Goal: Information Seeking & Learning: Learn about a topic

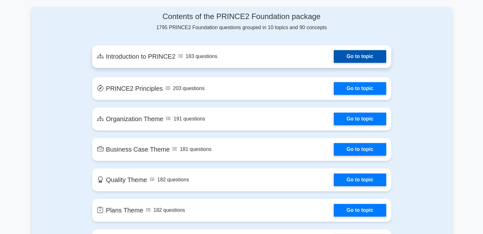
click at [334, 63] on link "Go to topic" at bounding box center [360, 56] width 52 height 13
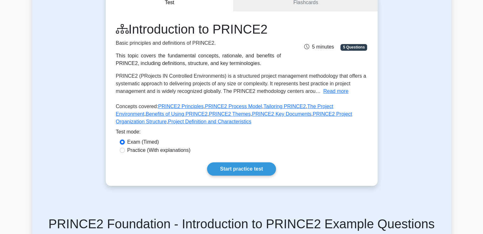
scroll to position [71, 0]
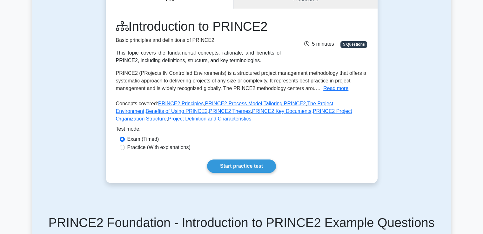
click at [184, 149] on label "Practice (With explanations)" at bounding box center [158, 148] width 63 height 8
click at [125, 149] on input "Practice (With explanations)" at bounding box center [122, 147] width 5 height 5
radio input "true"
click at [156, 140] on label "Exam (Timed)" at bounding box center [143, 140] width 32 height 8
click at [125, 140] on input "Exam (Timed)" at bounding box center [122, 139] width 5 height 5
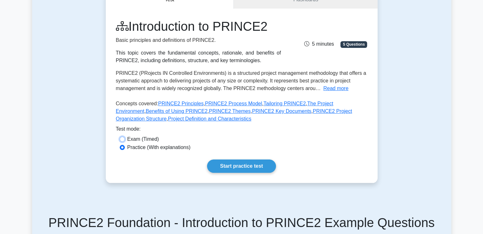
radio input "true"
click at [247, 163] on link "Start practice test" at bounding box center [241, 166] width 69 height 13
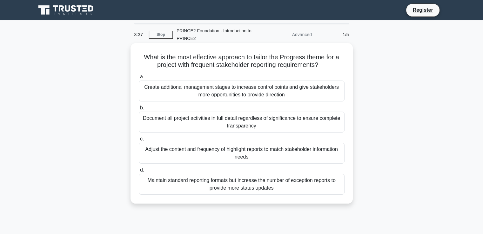
click at [211, 154] on div "Adjust the content and frequency of highlight reports to match stakeholder info…" at bounding box center [242, 153] width 206 height 21
click at [139, 141] on input "c. Adjust the content and frequency of highlight reports to match stakeholder i…" at bounding box center [139, 139] width 0 height 4
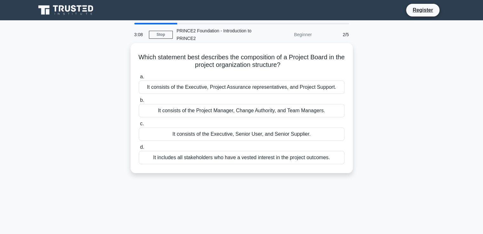
click at [231, 126] on label "c. It consists of the Executive, Senior User, and Senior Supplier." at bounding box center [242, 130] width 206 height 21
click at [139, 126] on input "c. It consists of the Executive, Senior User, and Senior Supplier." at bounding box center [139, 124] width 0 height 4
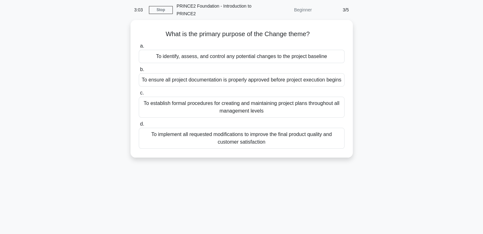
scroll to position [11, 0]
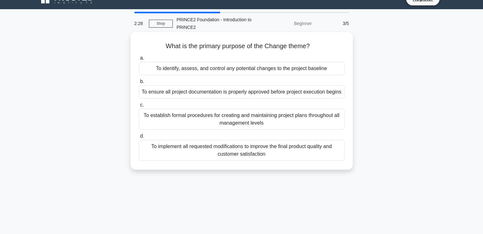
click at [286, 72] on div "To identify, assess, and control any potential changes to the project baseline" at bounding box center [242, 68] width 206 height 13
click at [139, 60] on input "a. To identify, assess, and control any potential changes to the project baseli…" at bounding box center [139, 58] width 0 height 4
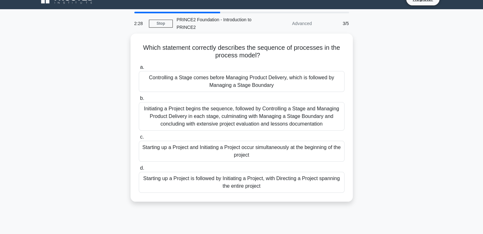
scroll to position [0, 0]
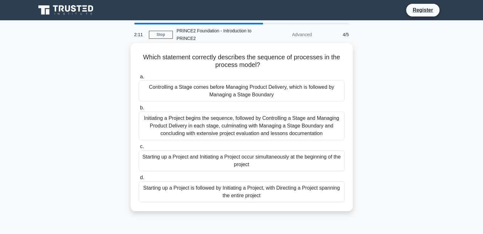
click at [275, 129] on div "Initiating a Project begins the sequence, followed by Controlling a Stage and M…" at bounding box center [242, 126] width 206 height 29
click at [139, 110] on input "b. Initiating a Project begins the sequence, followed by Controlling a Stage an…" at bounding box center [139, 108] width 0 height 4
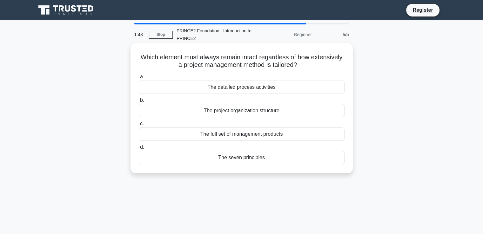
click at [232, 162] on div "The seven principles" at bounding box center [242, 157] width 206 height 13
click at [139, 150] on input "d. The seven principles" at bounding box center [139, 147] width 0 height 4
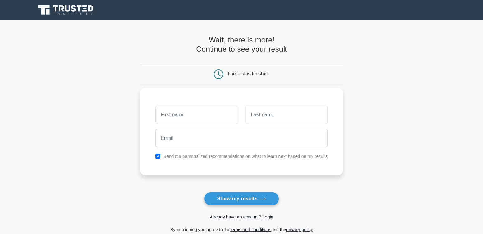
drag, startPoint x: 0, startPoint y: 0, endPoint x: 230, endPoint y: 157, distance: 278.5
click at [230, 157] on div "Send me personalized recommendations on what to learn next based on my results" at bounding box center [241, 132] width 203 height 88
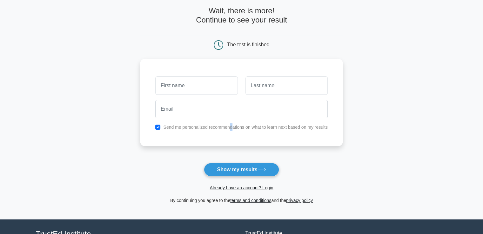
scroll to position [37, 0]
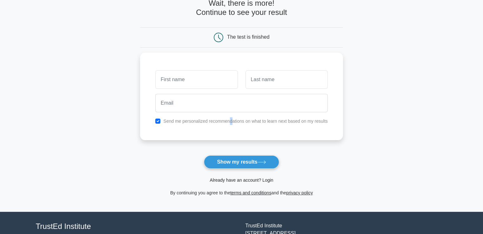
click at [232, 181] on link "Already have an account? Login" at bounding box center [242, 180] width 64 height 5
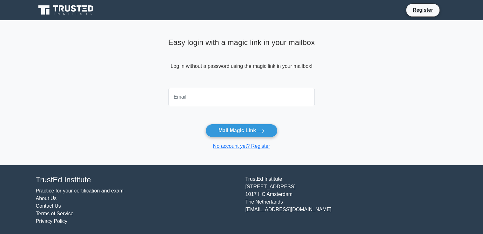
click at [218, 100] on input "email" at bounding box center [241, 97] width 147 height 18
type input "[EMAIL_ADDRESS][DOMAIN_NAME]"
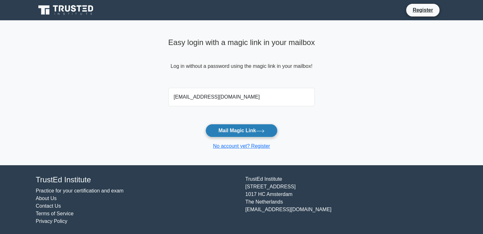
click at [231, 126] on button "Mail Magic Link" at bounding box center [241, 130] width 72 height 13
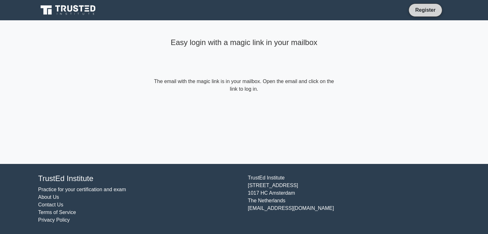
click at [424, 9] on link "Register" at bounding box center [425, 10] width 28 height 8
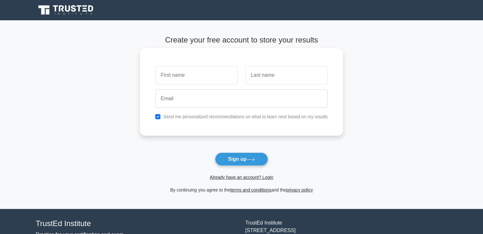
click at [177, 84] on input "text" at bounding box center [196, 75] width 82 height 18
type input "[PERSON_NAME]"
click at [263, 74] on input "text" at bounding box center [286, 75] width 82 height 18
type input "Marathi"
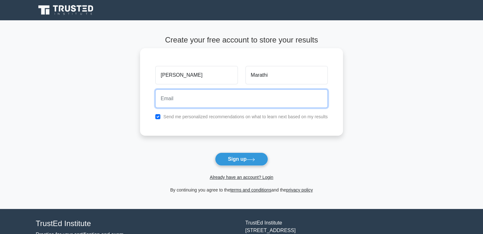
click at [287, 97] on input "email" at bounding box center [241, 99] width 172 height 18
type input "[EMAIL_ADDRESS][DOMAIN_NAME]"
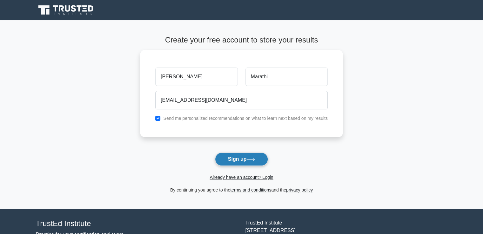
click at [230, 153] on button "Sign up" at bounding box center [241, 159] width 53 height 13
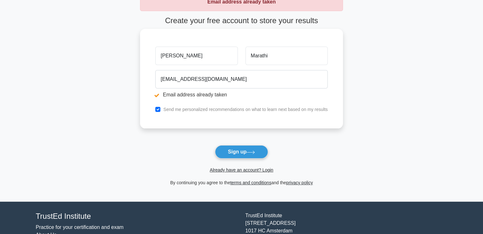
scroll to position [44, 0]
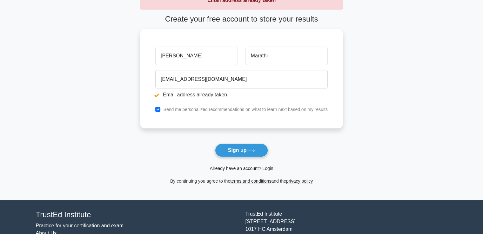
click at [236, 171] on link "Already have an account? Login" at bounding box center [242, 168] width 64 height 5
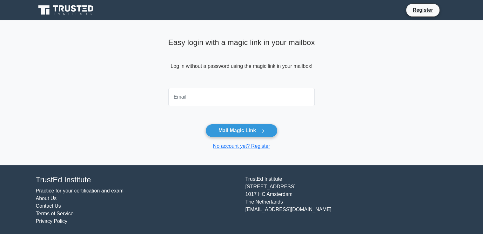
drag, startPoint x: 0, startPoint y: 0, endPoint x: 251, endPoint y: 106, distance: 272.8
click at [251, 106] on input "email" at bounding box center [241, 97] width 147 height 18
type input "[EMAIL_ADDRESS][DOMAIN_NAME]"
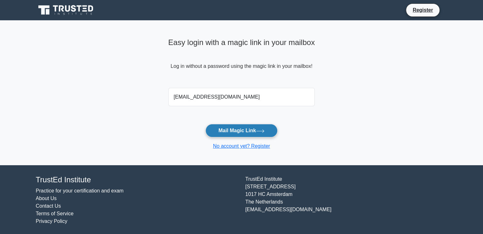
click at [243, 129] on button "Mail Magic Link" at bounding box center [241, 130] width 72 height 13
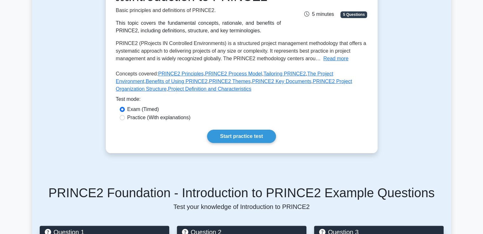
scroll to position [102, 0]
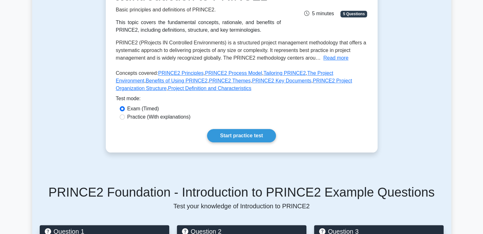
click at [166, 118] on label "Practice (With explanations)" at bounding box center [158, 117] width 63 height 8
click at [125, 118] on input "Practice (With explanations)" at bounding box center [122, 117] width 5 height 5
radio input "true"
click at [228, 129] on link "Start practice test" at bounding box center [241, 135] width 69 height 13
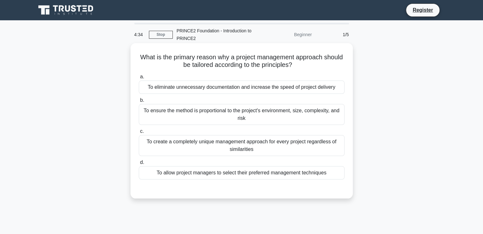
click at [257, 150] on div "To create a completely unique management approach for every project regardless …" at bounding box center [242, 145] width 206 height 21
click at [139, 134] on input "c. To create a completely unique management approach for every project regardle…" at bounding box center [139, 132] width 0 height 4
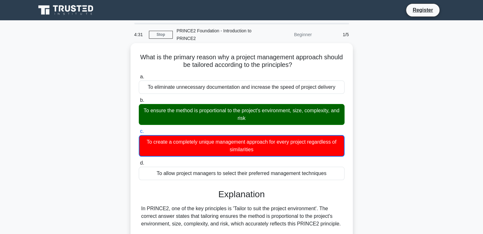
click at [254, 111] on div "To ensure the method is proportional to the project's environment, size, comple…" at bounding box center [242, 114] width 206 height 21
click at [139, 103] on input "b. To ensure the method is proportional to the project's environment, size, com…" at bounding box center [139, 100] width 0 height 4
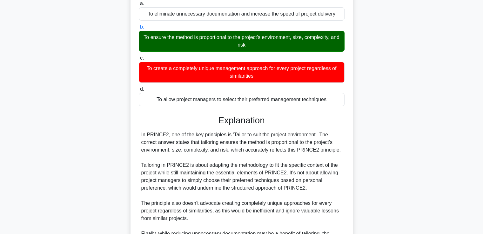
scroll to position [149, 0]
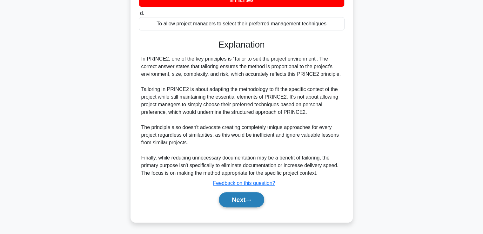
click at [237, 202] on button "Next" at bounding box center [241, 199] width 45 height 15
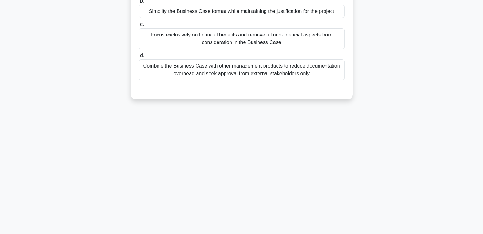
scroll to position [0, 0]
